Goal: Find specific page/section: Find specific page/section

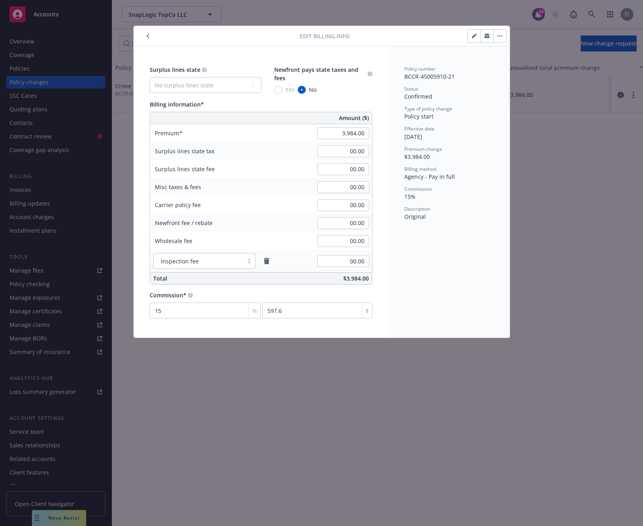
click at [147, 33] on button "button" at bounding box center [148, 36] width 10 height 10
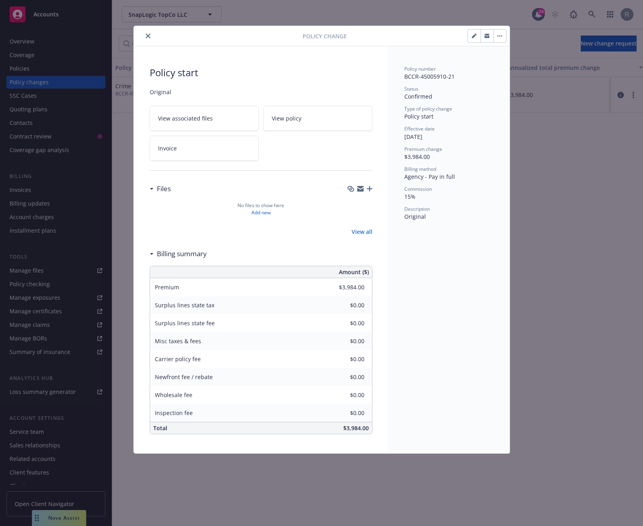
click at [176, 147] on link "Invoice" at bounding box center [204, 148] width 109 height 25
